Goal: Task Accomplishment & Management: Manage account settings

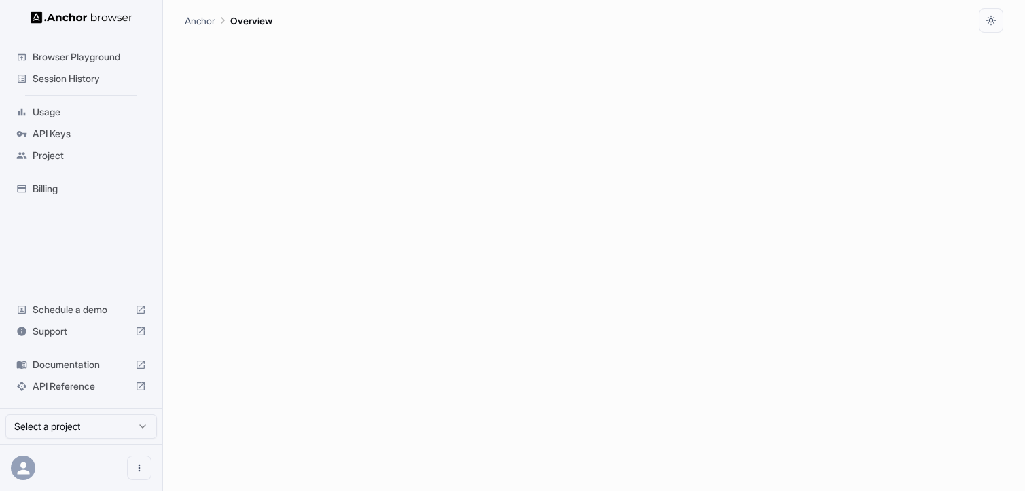
click at [79, 83] on span "Session History" at bounding box center [89, 79] width 113 height 14
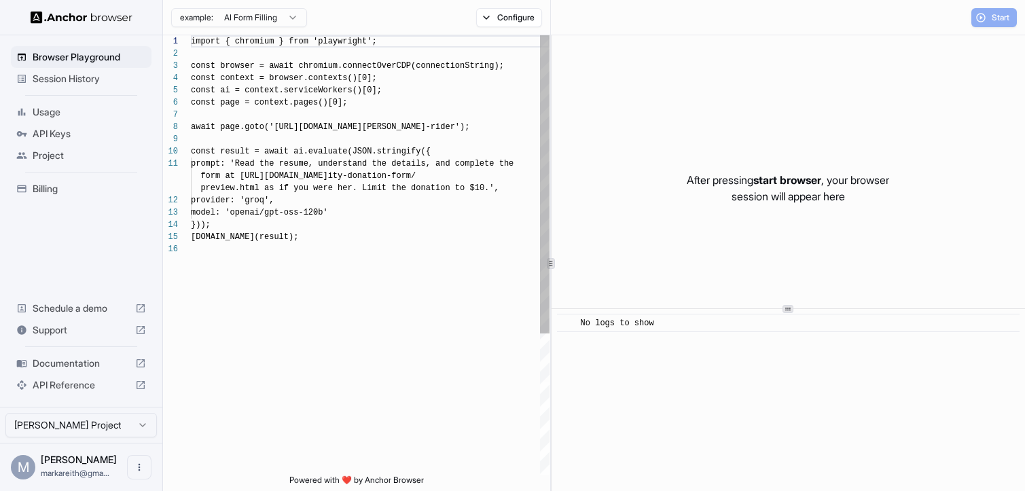
scroll to position [122, 0]
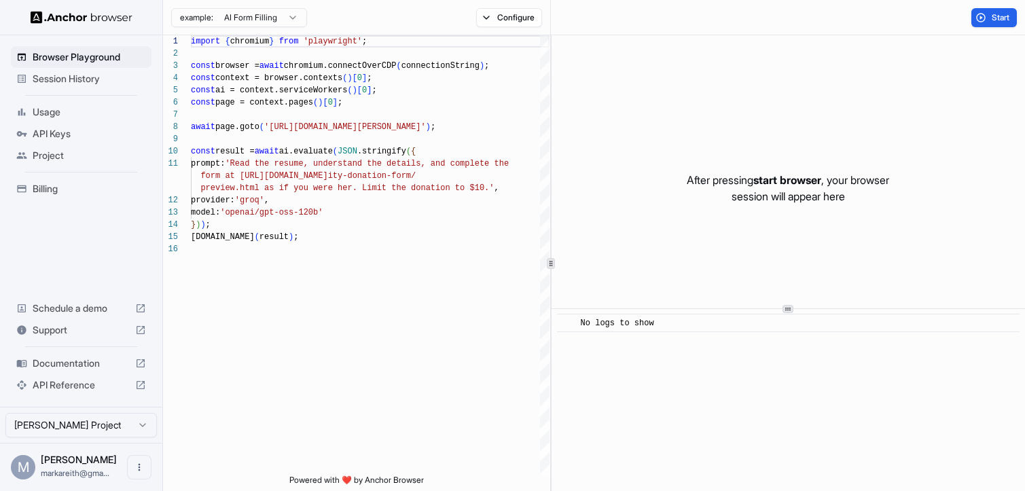
click at [76, 81] on span "Session History" at bounding box center [89, 79] width 113 height 14
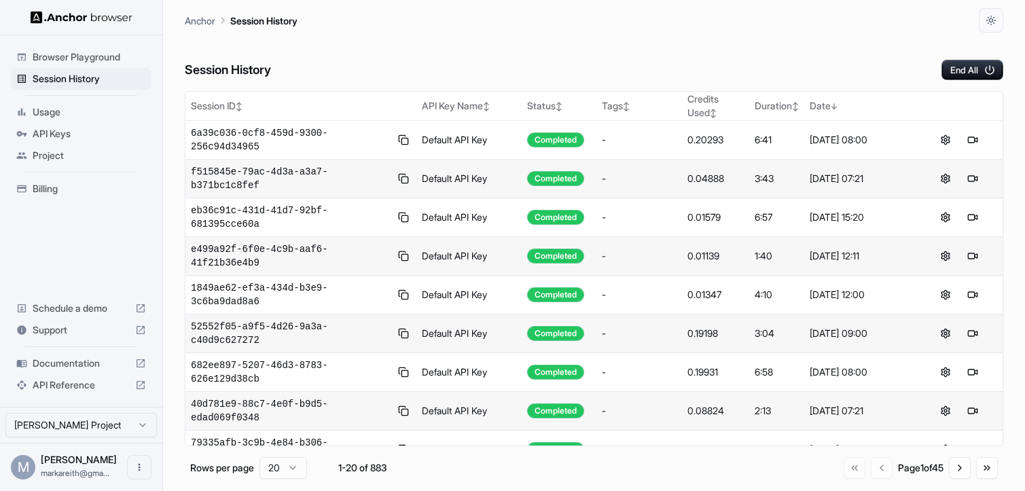
click at [45, 185] on span "Billing" at bounding box center [89, 189] width 113 height 14
